Goal: Answer question/provide support

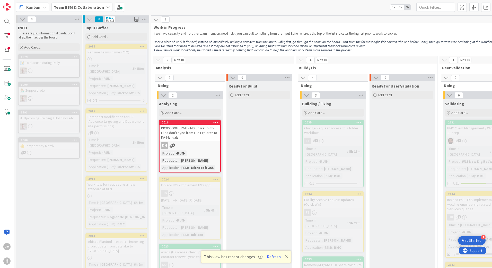
scroll to position [0, 46]
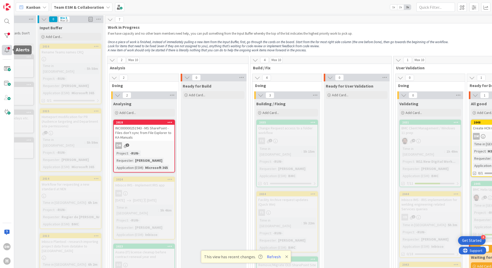
click at [7, 51] on div at bounding box center [7, 50] width 10 height 10
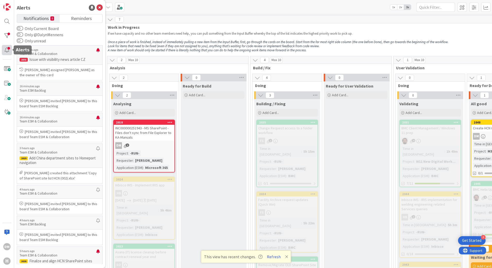
click at [7, 51] on div at bounding box center [7, 50] width 10 height 10
click at [182, 8] on div "Kanban Team ESM & Collaboration 1x 2x 3x" at bounding box center [253, 7] width 478 height 14
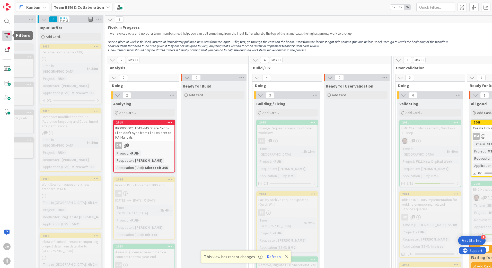
click at [6, 37] on div at bounding box center [7, 36] width 10 height 10
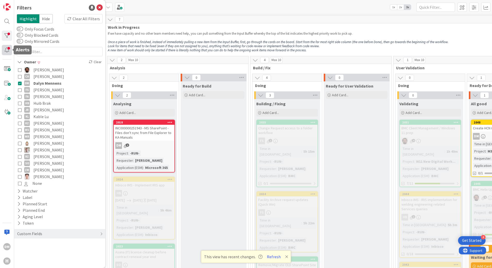
click at [7, 52] on div at bounding box center [7, 50] width 10 height 10
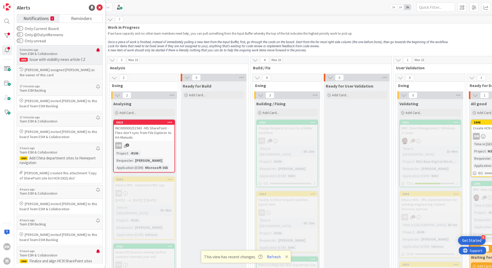
click at [56, 48] on p "6 minutes ago" at bounding box center [58, 50] width 77 height 4
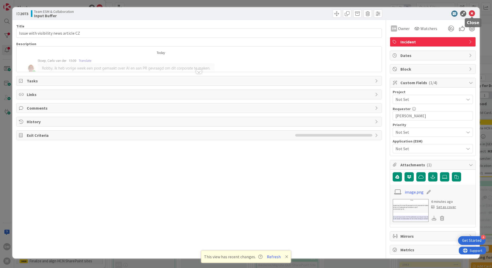
click at [472, 14] on icon at bounding box center [472, 14] width 6 height 6
